Goal: Information Seeking & Learning: Learn about a topic

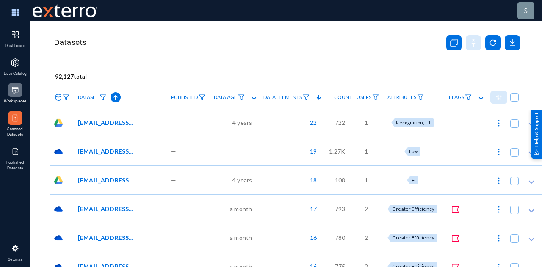
click at [13, 91] on img at bounding box center [15, 90] width 8 height 8
click at [191, 127] on div "—" at bounding box center [188, 122] width 43 height 29
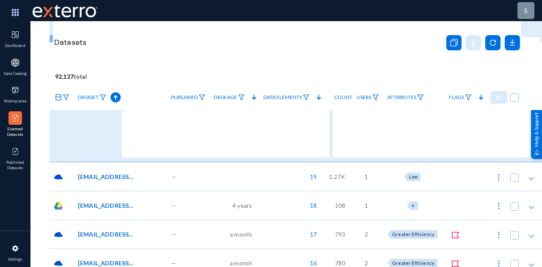
scroll to position [169, 0]
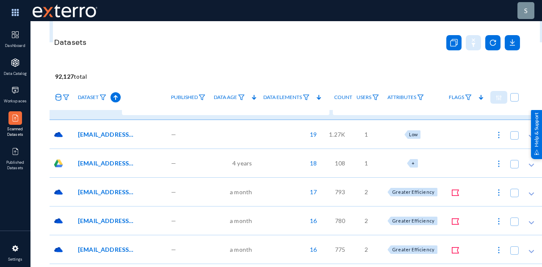
click at [208, 161] on div "—" at bounding box center [188, 163] width 43 height 29
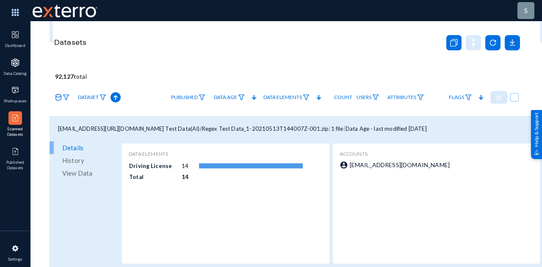
scroll to position [212, 0]
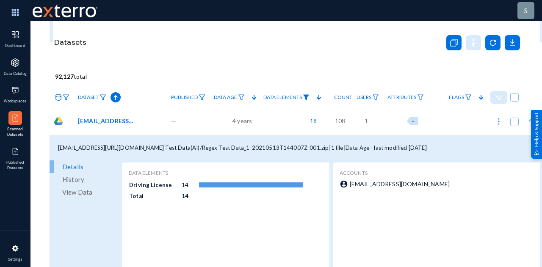
click at [309, 95] on img at bounding box center [306, 97] width 7 height 6
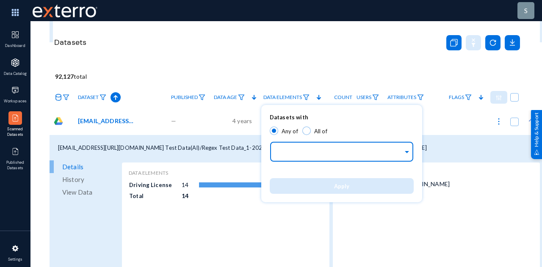
click at [320, 154] on input "text" at bounding box center [339, 153] width 127 height 8
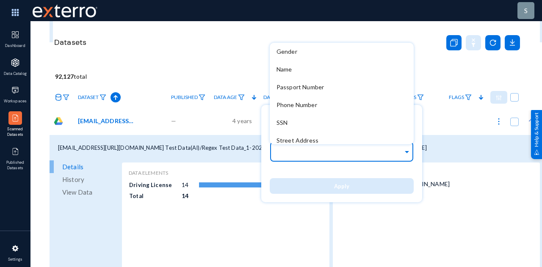
scroll to position [76, 0]
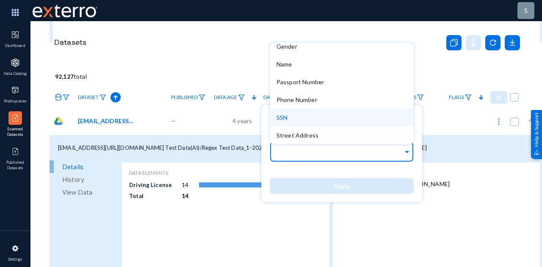
click at [309, 117] on div "SSN" at bounding box center [342, 118] width 144 height 18
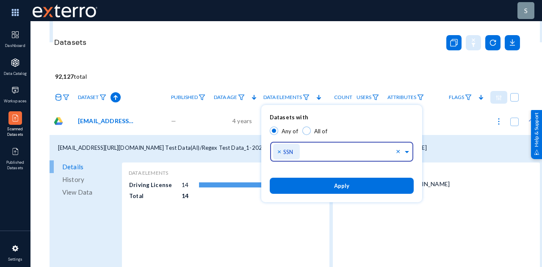
click at [316, 188] on button "Apply" at bounding box center [342, 186] width 144 height 16
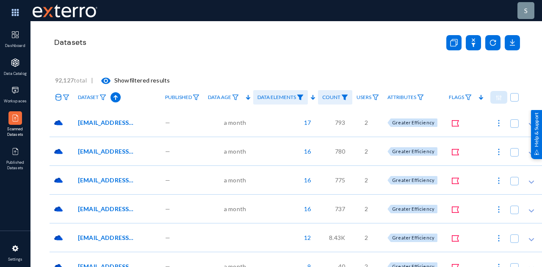
click at [190, 127] on div "—" at bounding box center [182, 122] width 43 height 29
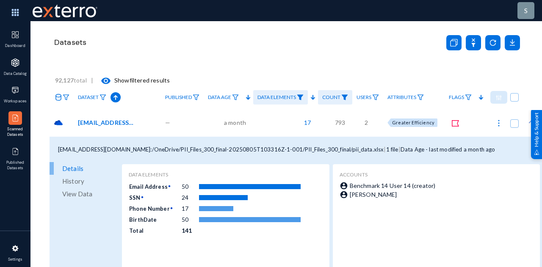
click at [498, 121] on img at bounding box center [498, 123] width 8 height 8
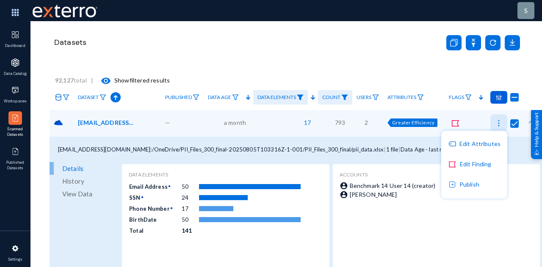
checkbox input "true"
click at [479, 146] on button "Edit Attributes" at bounding box center [474, 144] width 66 height 20
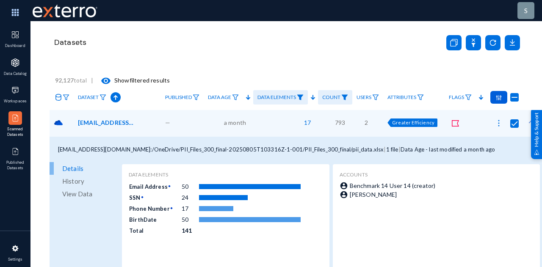
checkbox input "true"
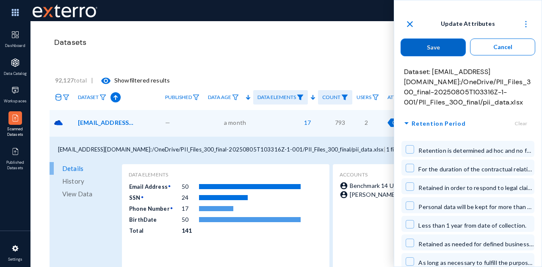
click at [410, 242] on span at bounding box center [409, 243] width 8 height 8
checkbox input "true"
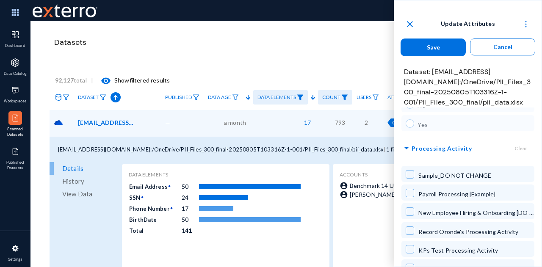
scroll to position [3554, 0]
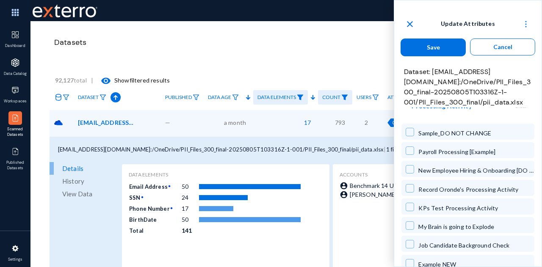
click at [409, 240] on span at bounding box center [409, 244] width 8 height 8
checkbox input "true"
click at [446, 50] on button "Save" at bounding box center [432, 48] width 65 height 18
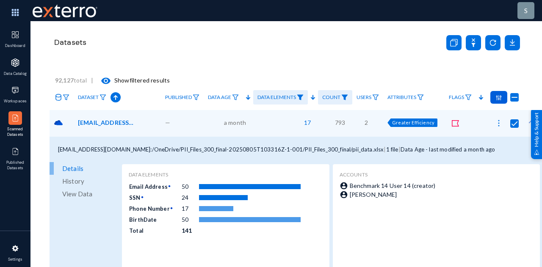
checkbox input "false"
click at [18, 152] on img at bounding box center [15, 151] width 8 height 8
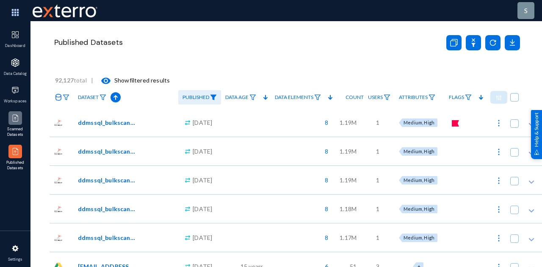
click at [25, 120] on link "Scanned Datasets" at bounding box center [15, 125] width 30 height 33
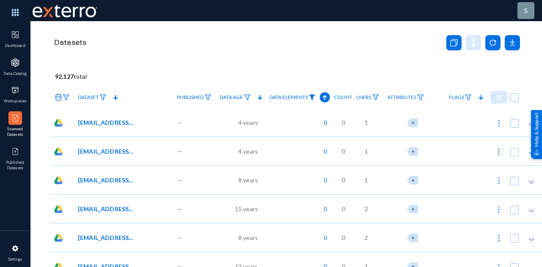
click at [315, 96] on img at bounding box center [311, 97] width 7 height 6
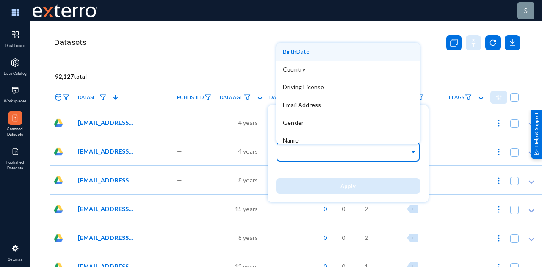
click at [323, 154] on input "text" at bounding box center [346, 153] width 127 height 8
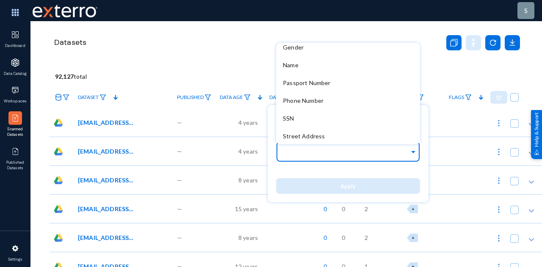
scroll to position [76, 0]
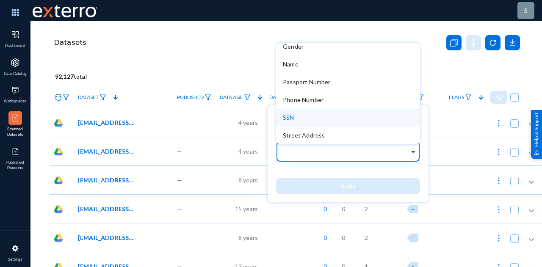
click at [336, 116] on div "SSN" at bounding box center [348, 118] width 144 height 18
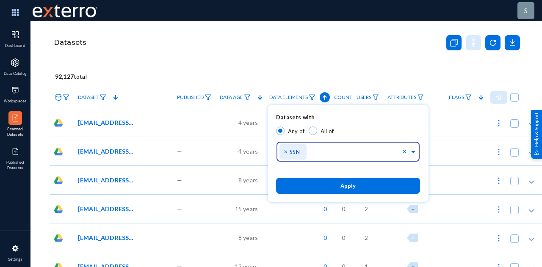
click at [344, 186] on span "Apply" at bounding box center [347, 186] width 15 height 7
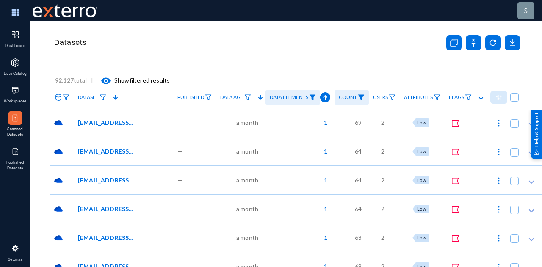
click at [292, 126] on div "1" at bounding box center [299, 122] width 69 height 29
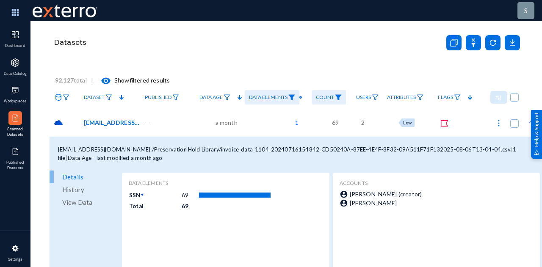
click at [85, 202] on span "View Data" at bounding box center [77, 202] width 30 height 13
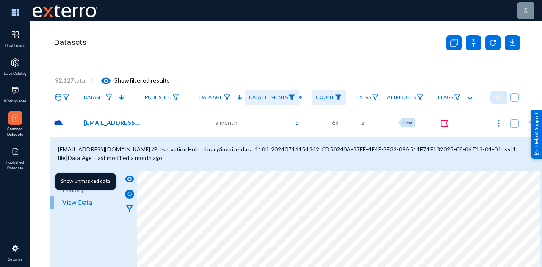
click at [130, 181] on mat-icon "visibility" at bounding box center [129, 179] width 10 height 10
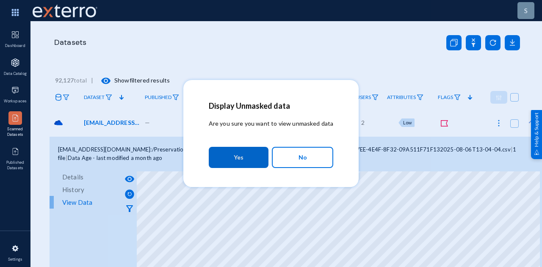
click at [245, 159] on button "Yes" at bounding box center [239, 157] width 60 height 21
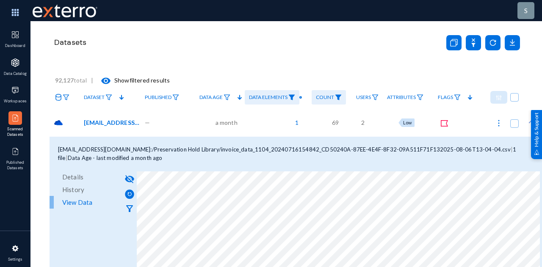
click at [328, 266] on div "s Dashboard Data Catalog Workspaces Scanned Datasets Published Datasets Setting…" at bounding box center [271, 133] width 542 height 267
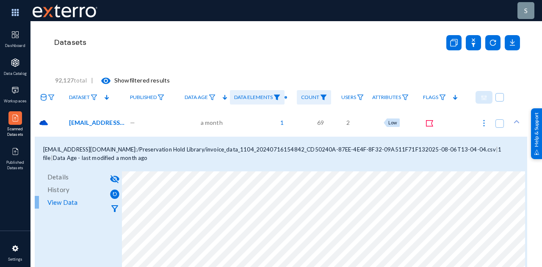
scroll to position [16, 18]
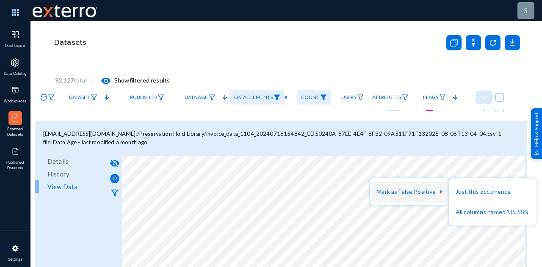
click at [384, 63] on div at bounding box center [271, 133] width 542 height 267
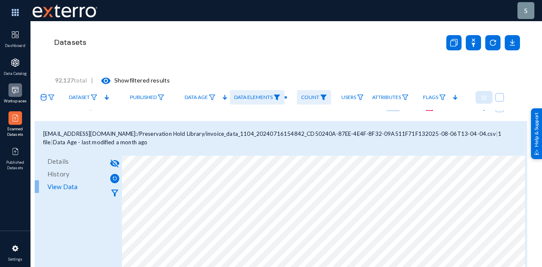
click at [14, 92] on img at bounding box center [15, 90] width 8 height 8
